Goal: Information Seeking & Learning: Learn about a topic

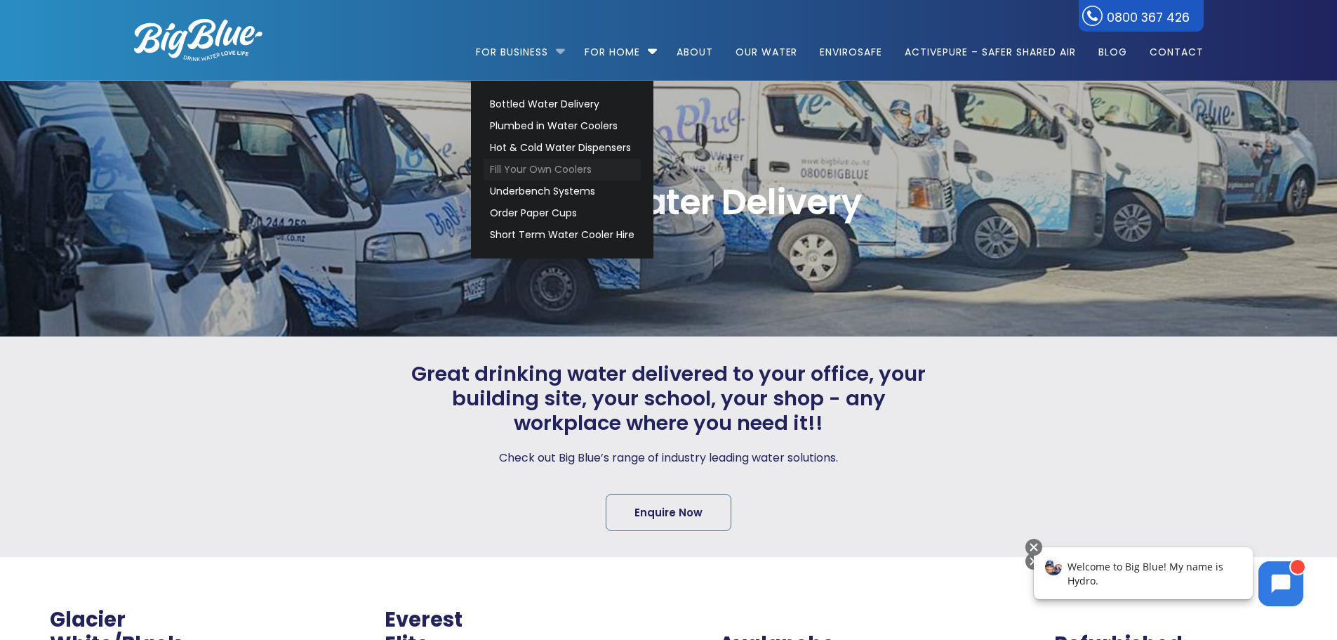
click at [530, 161] on link "Fill Your Own Coolers" at bounding box center [562, 170] width 157 height 22
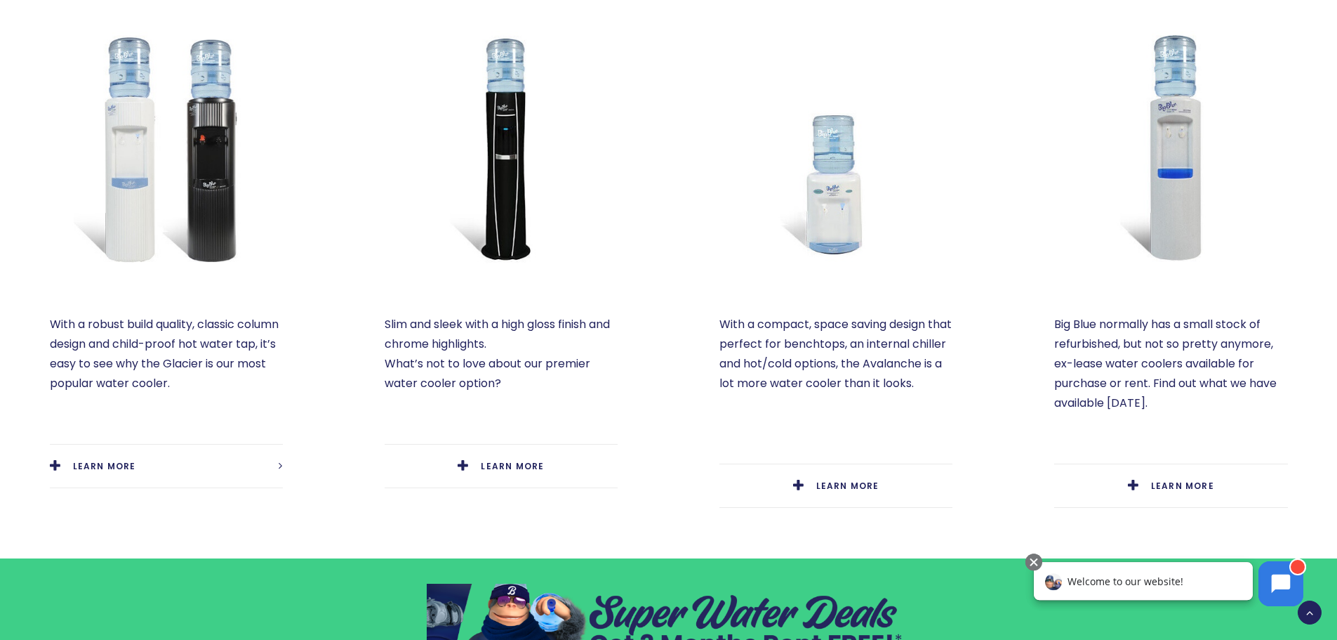
scroll to position [702, 0]
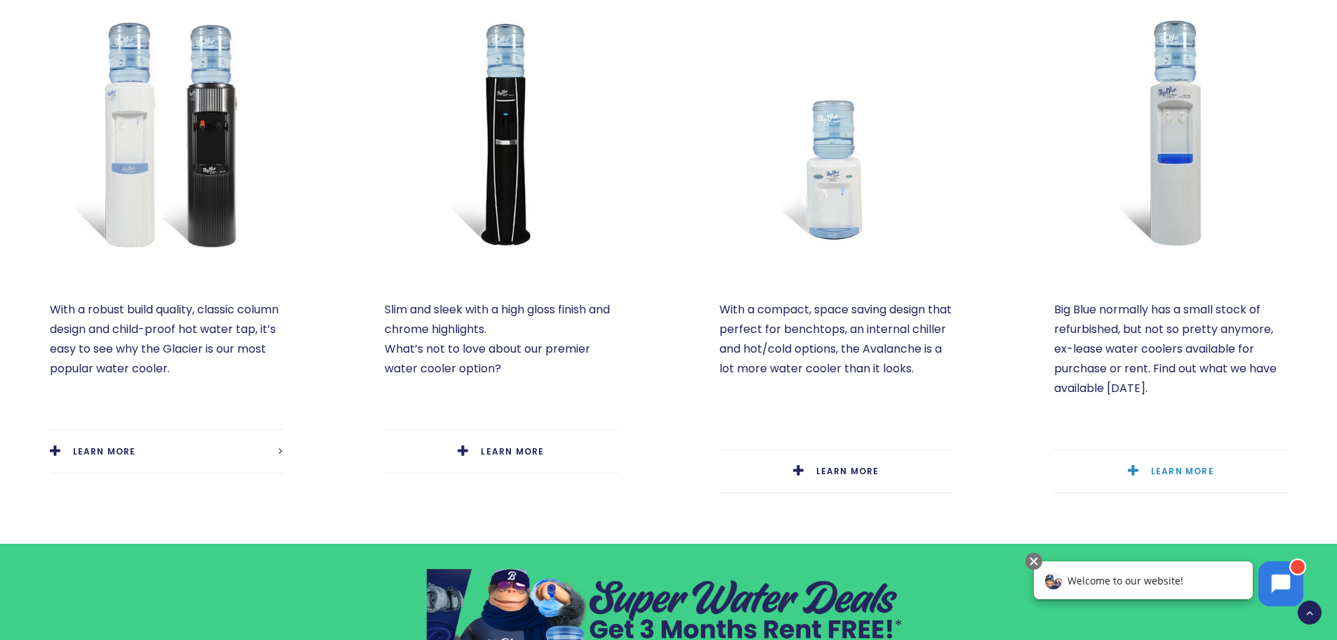
click at [1227, 470] on link "LEARN MORE" at bounding box center [1170, 470] width 233 height 43
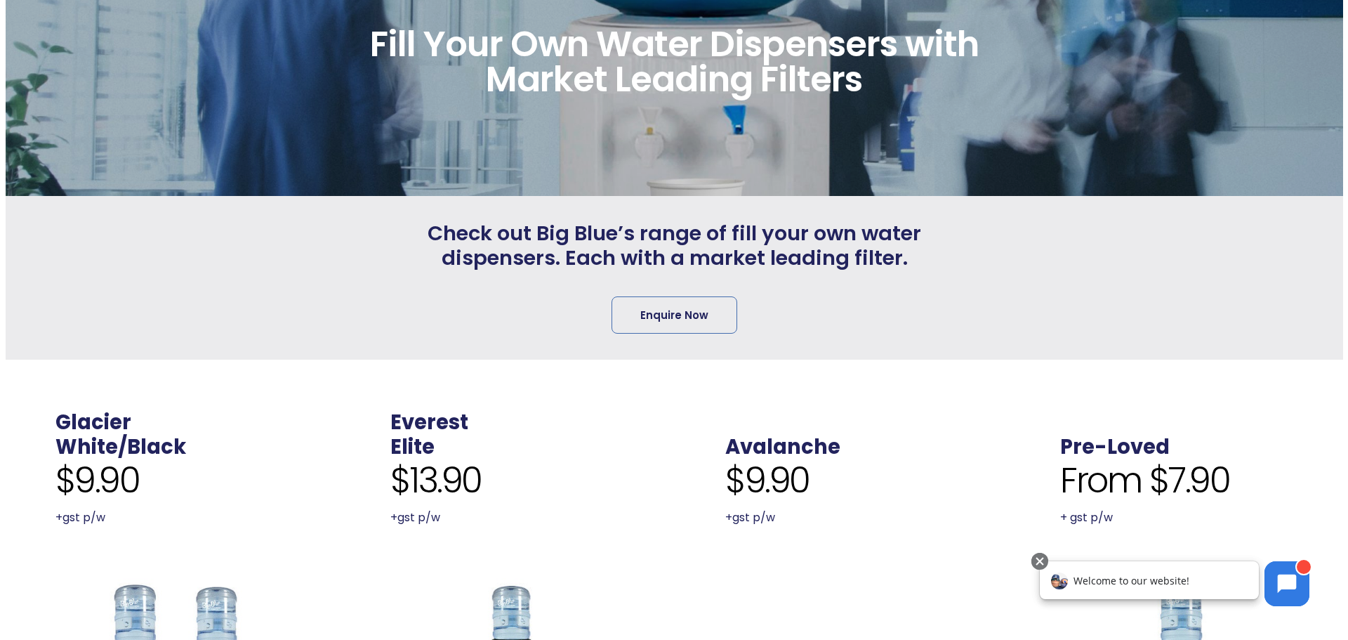
scroll to position [0, 0]
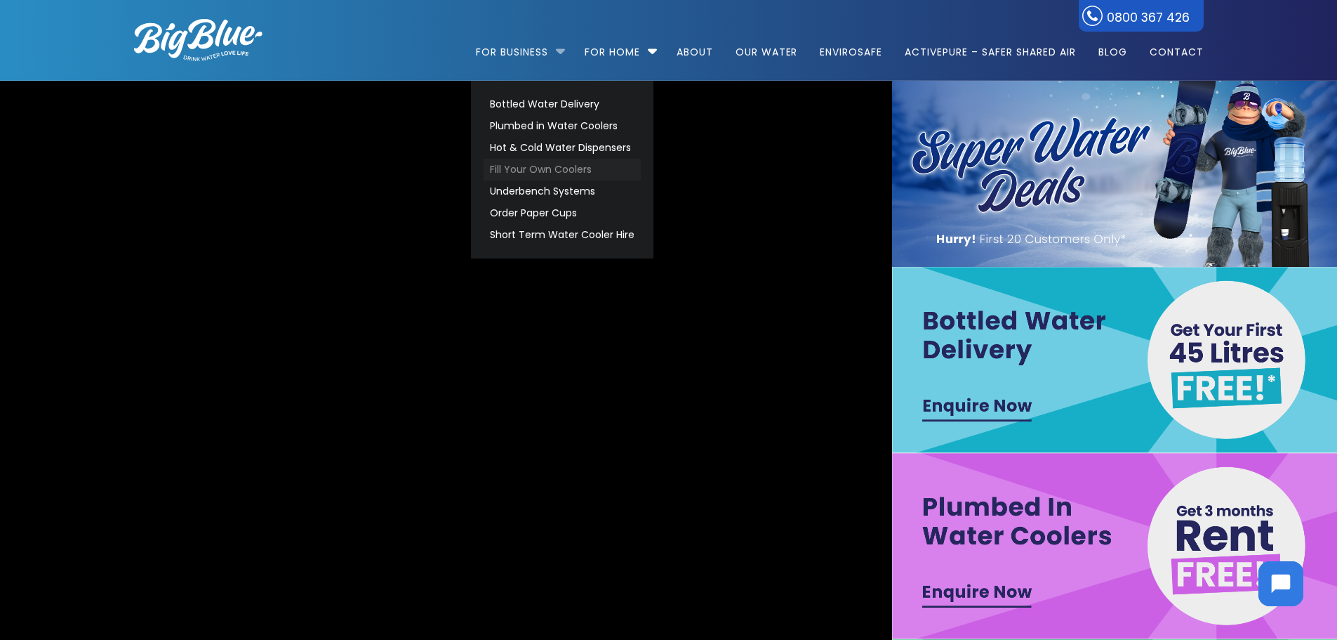
click at [527, 166] on link "Fill Your Own Coolers" at bounding box center [562, 170] width 157 height 22
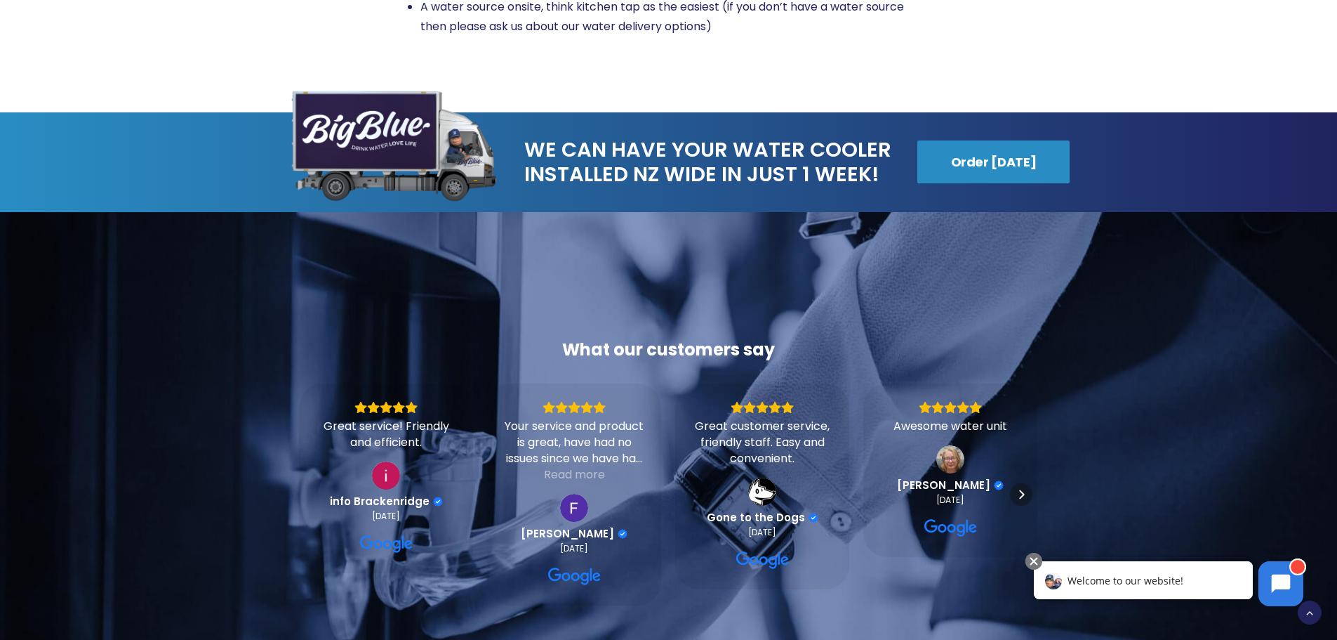
scroll to position [2387, 0]
